Goal: Find specific page/section: Find specific page/section

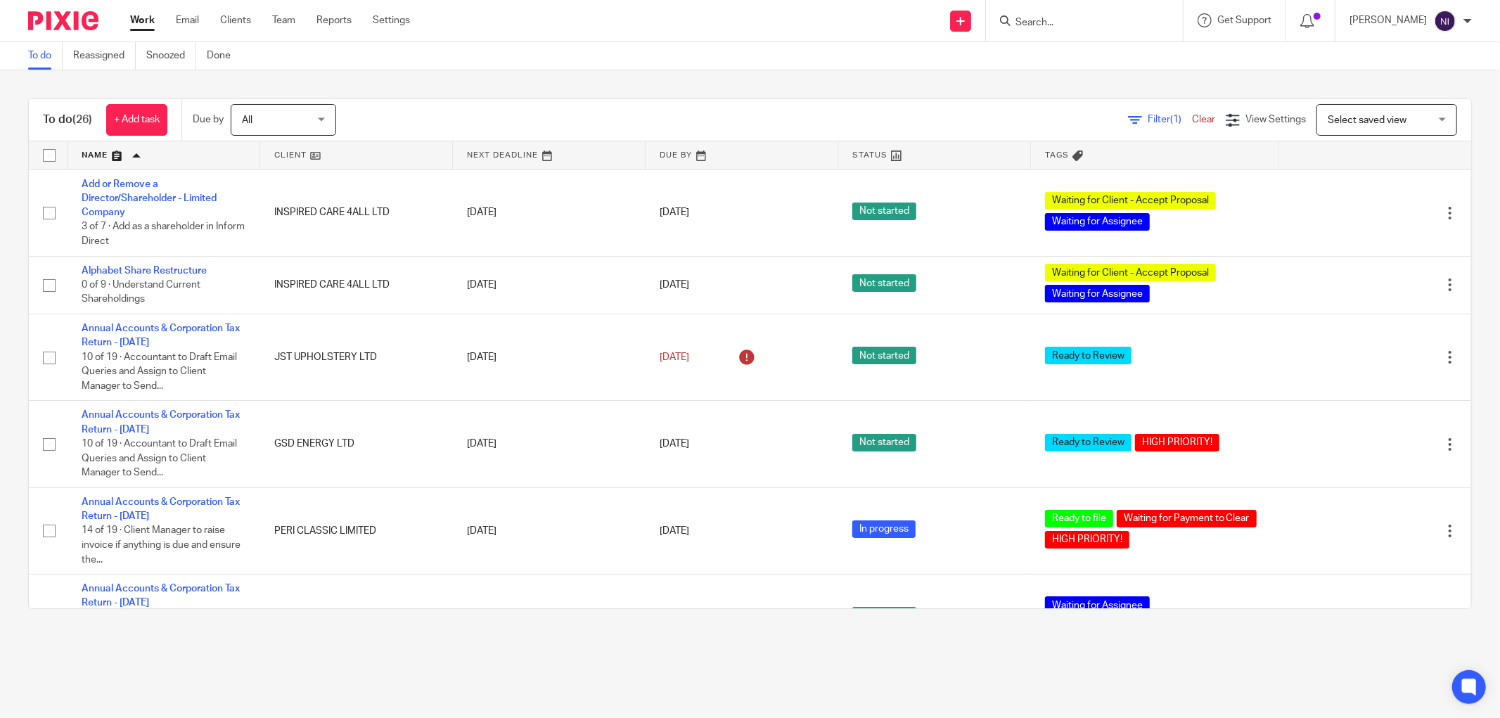
scroll to position [546, 0]
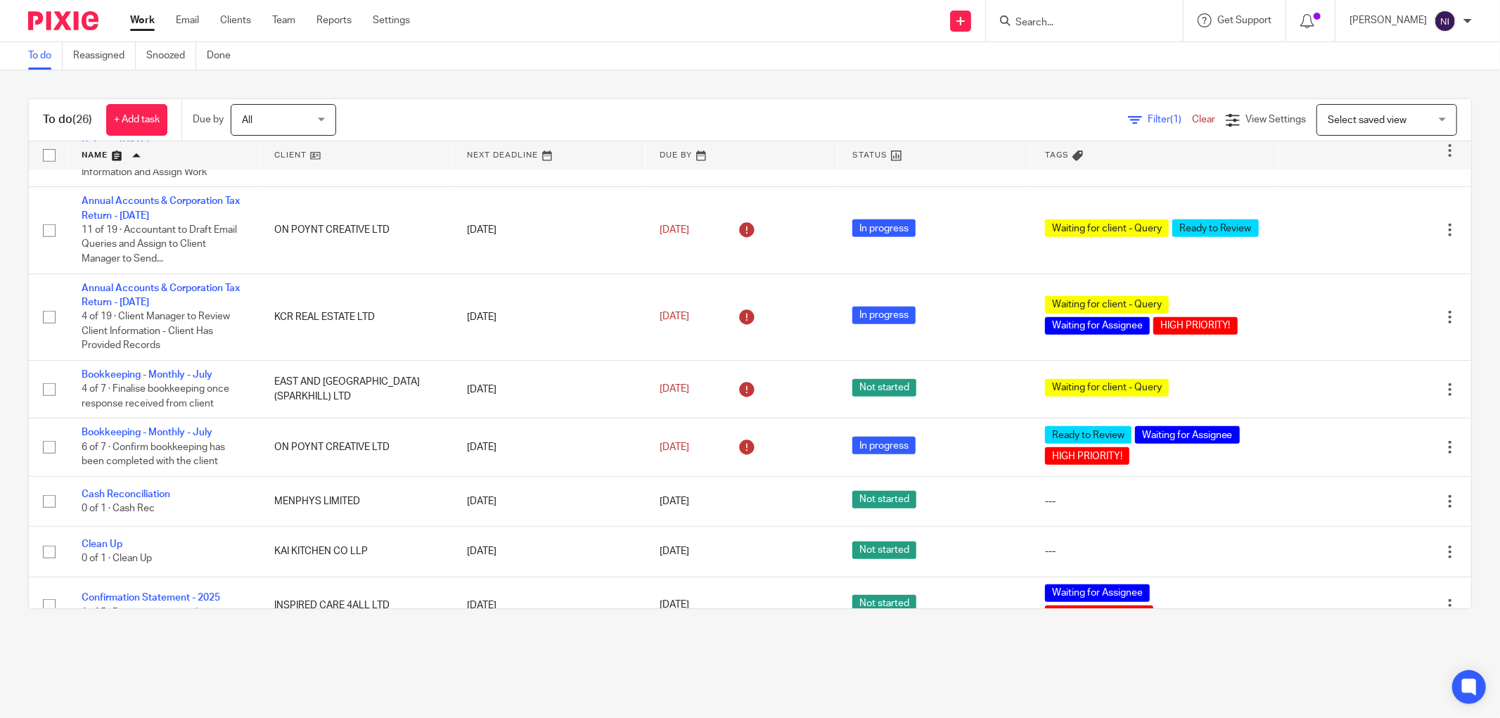
click at [1093, 26] on input "Search" at bounding box center [1077, 23] width 127 height 13
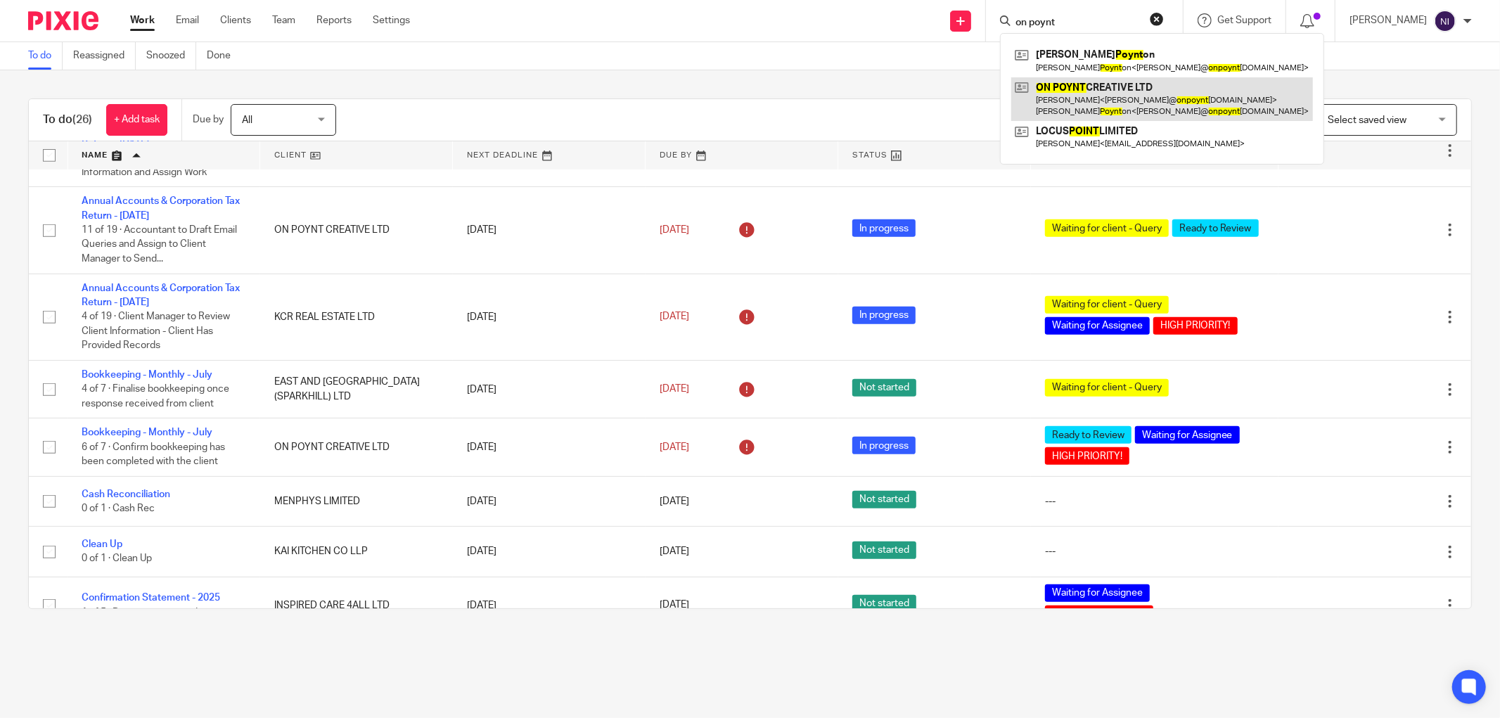
type input "on poynt"
click at [1090, 95] on link at bounding box center [1162, 99] width 302 height 44
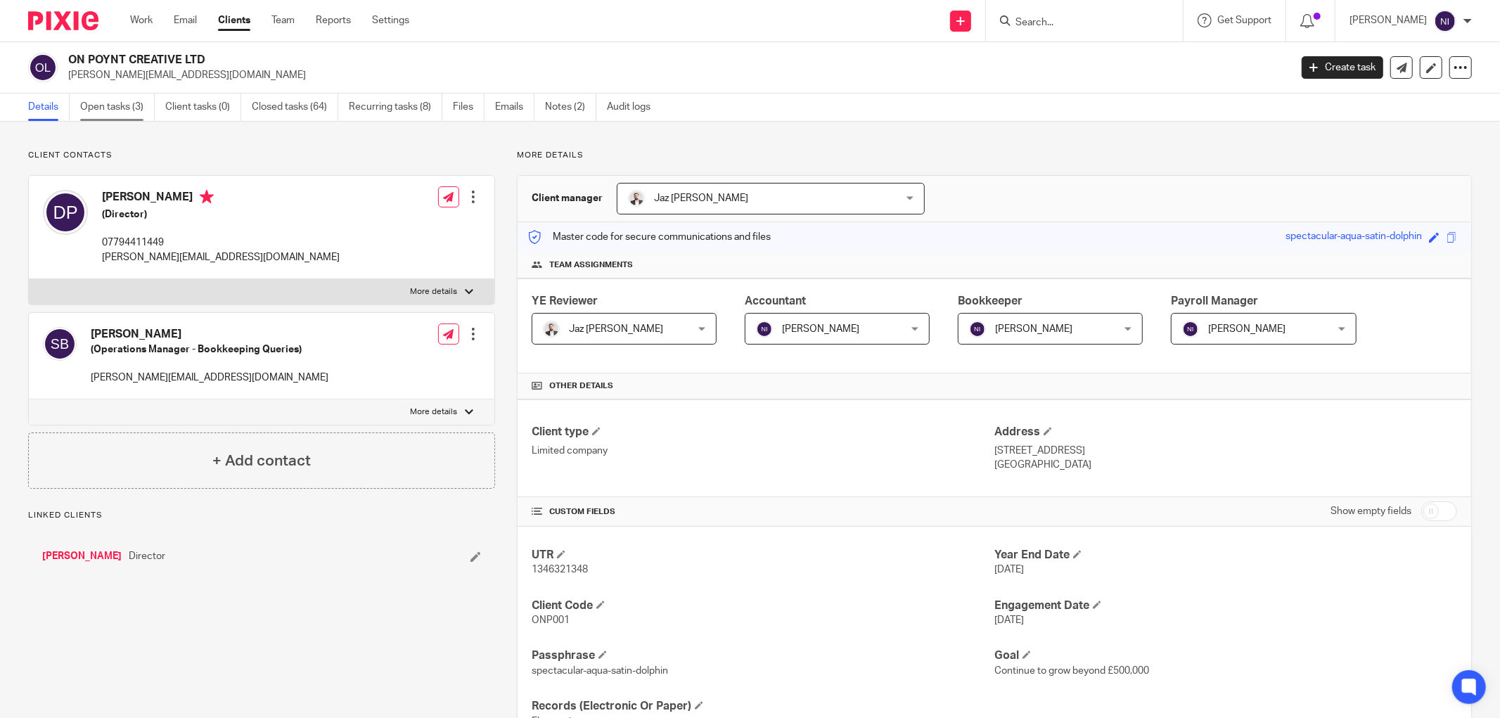
click at [123, 112] on link "Open tasks (3)" at bounding box center [117, 107] width 75 height 27
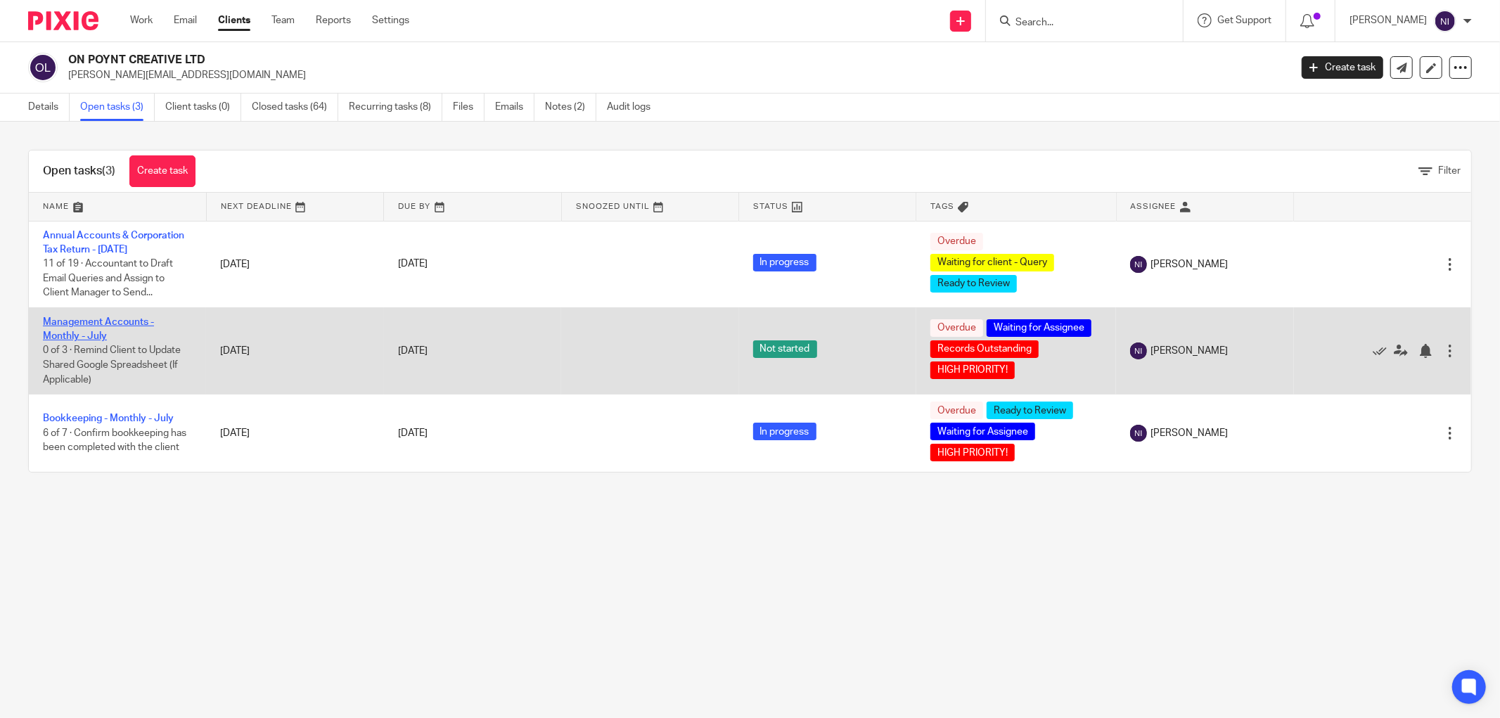
click at [129, 326] on link "Management Accounts - Monthly - July" at bounding box center [98, 329] width 111 height 24
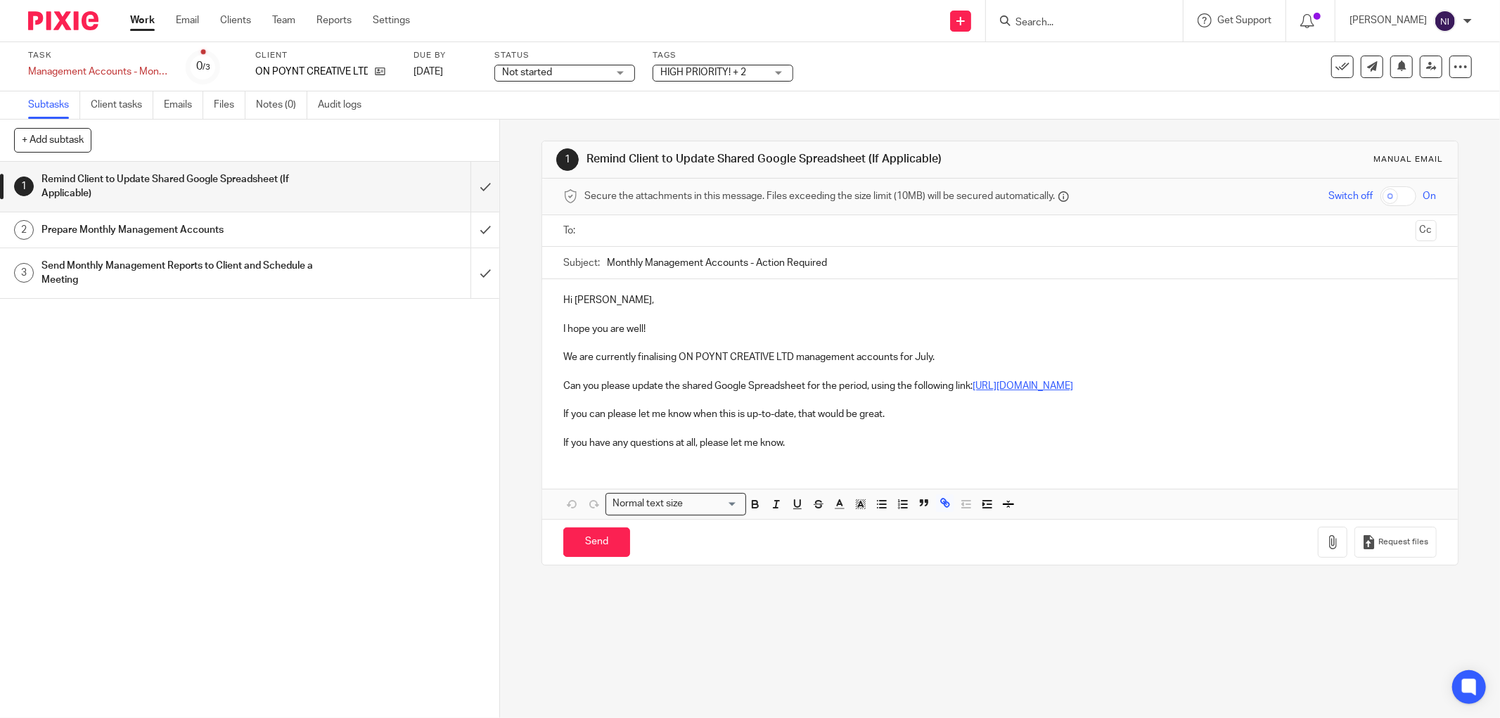
click at [972, 391] on link "https://docs.google.com/spreadsheets/d/1gQlwoSBRtDqoKAsH_34YQEqGJJiW6Cyu95Boz8w…" at bounding box center [1022, 386] width 101 height 10
click at [630, 441] on link "https://docs.google.com/spreadsheets/d/1gQlwoSBRtDqoKAsH_34YQEqGJJiW6Cyu95Boz8w…" at bounding box center [680, 444] width 101 height 14
